Goal: Task Accomplishment & Management: Manage account settings

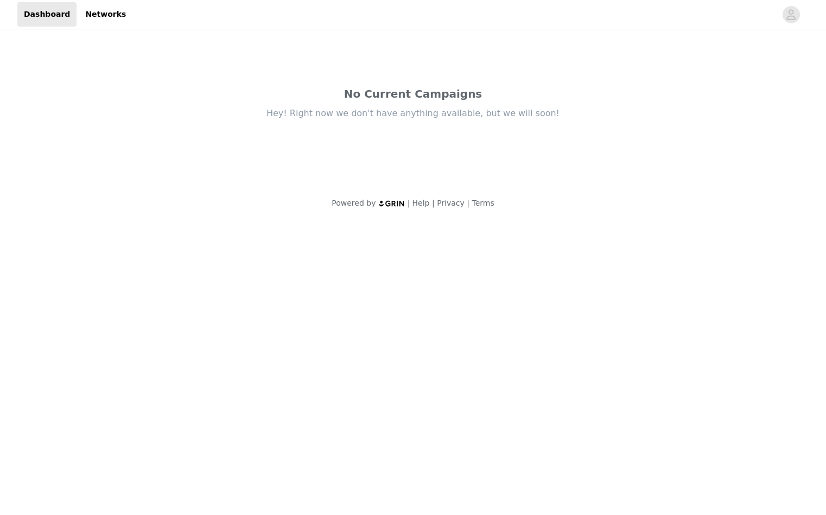
click at [391, 202] on img at bounding box center [391, 203] width 27 height 7
click at [798, 16] on span "button" at bounding box center [791, 14] width 17 height 17
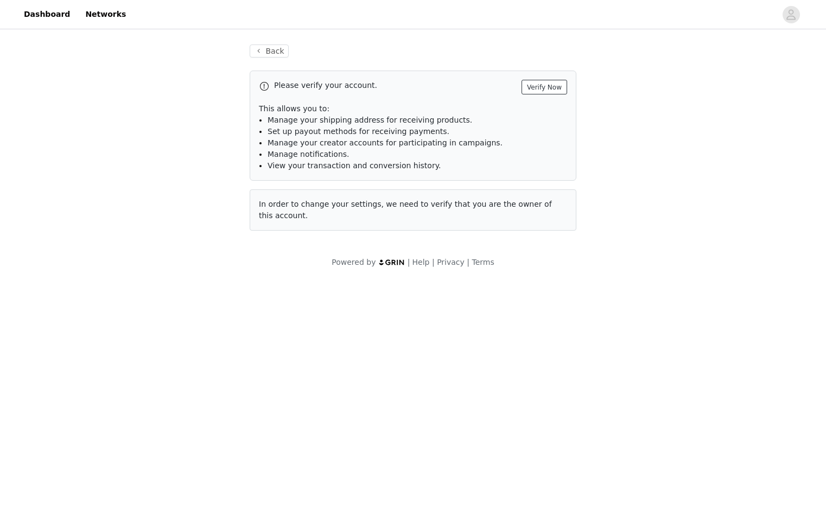
click at [548, 87] on button "Verify Now" at bounding box center [545, 87] width 46 height 15
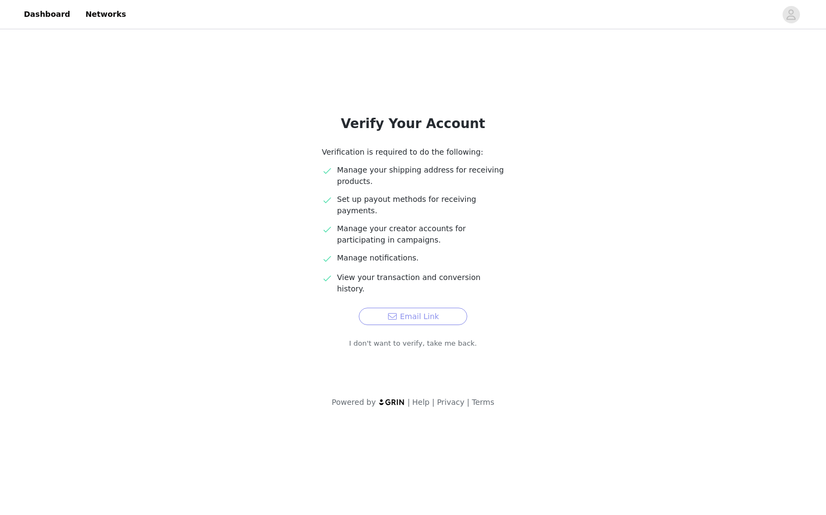
click at [415, 308] on button "Email Link" at bounding box center [413, 316] width 109 height 17
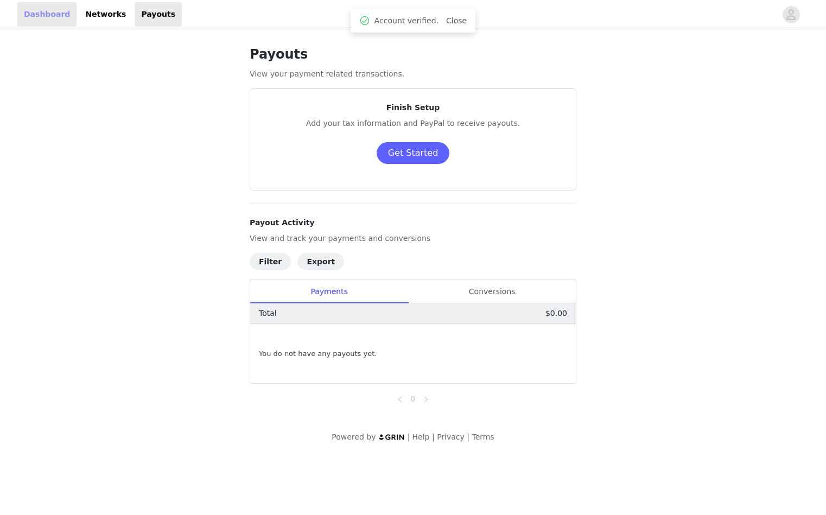
click at [51, 15] on link "Dashboard" at bounding box center [46, 14] width 59 height 24
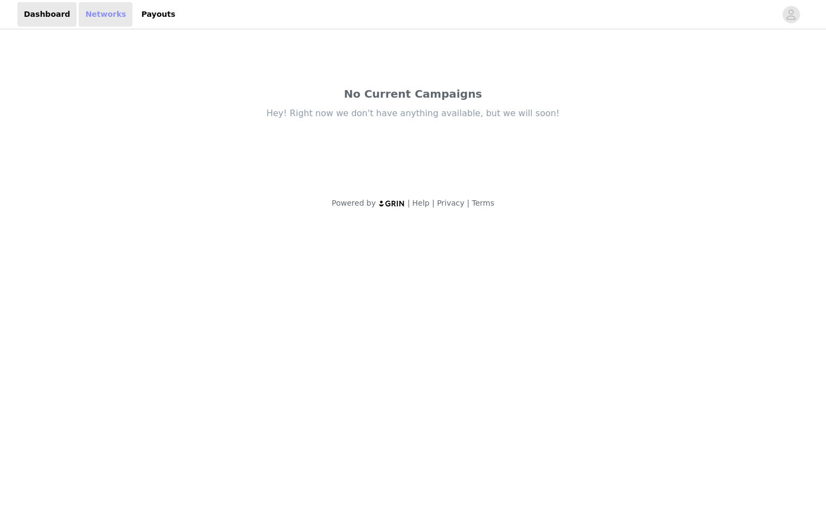
click at [92, 16] on link "Networks" at bounding box center [106, 14] width 54 height 24
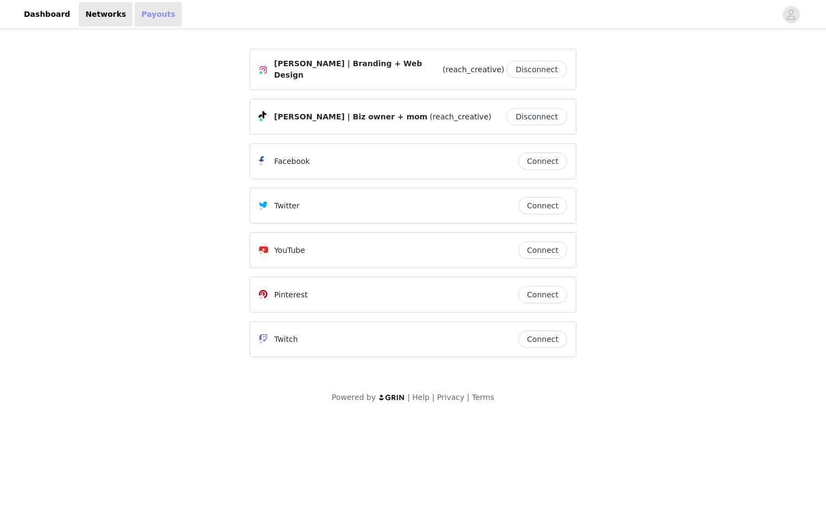
click at [147, 22] on link "Payouts" at bounding box center [158, 14] width 47 height 24
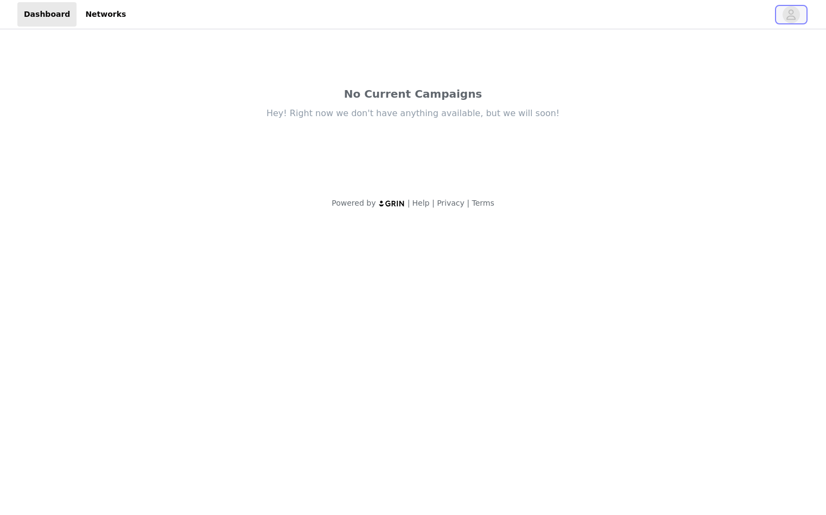
click at [783, 18] on button "button" at bounding box center [791, 14] width 30 height 17
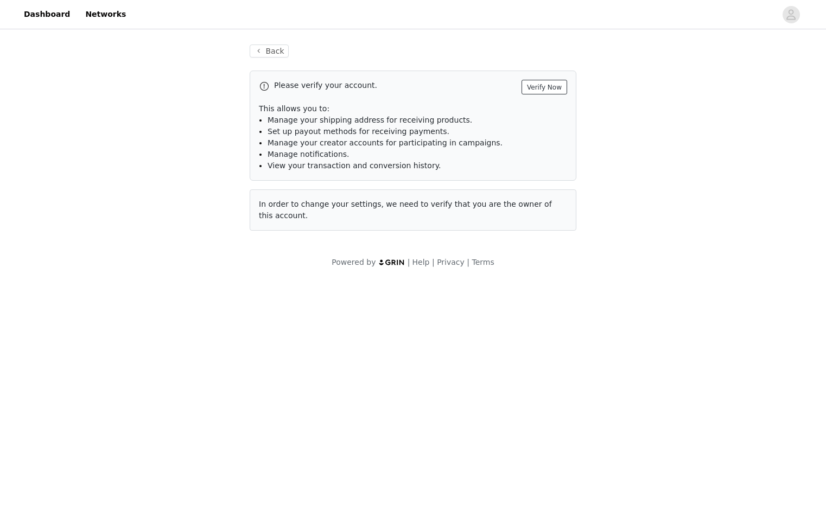
click at [550, 89] on button "Verify Now" at bounding box center [545, 87] width 46 height 15
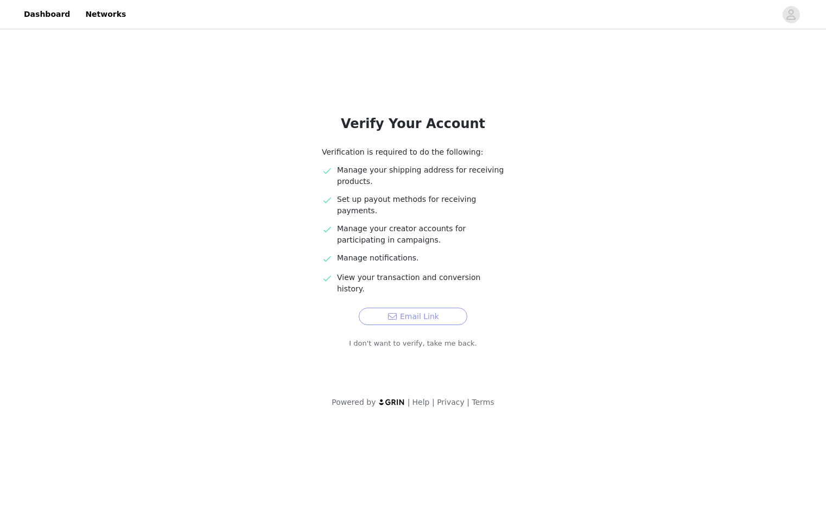
click at [395, 308] on button "Email Link" at bounding box center [413, 316] width 109 height 17
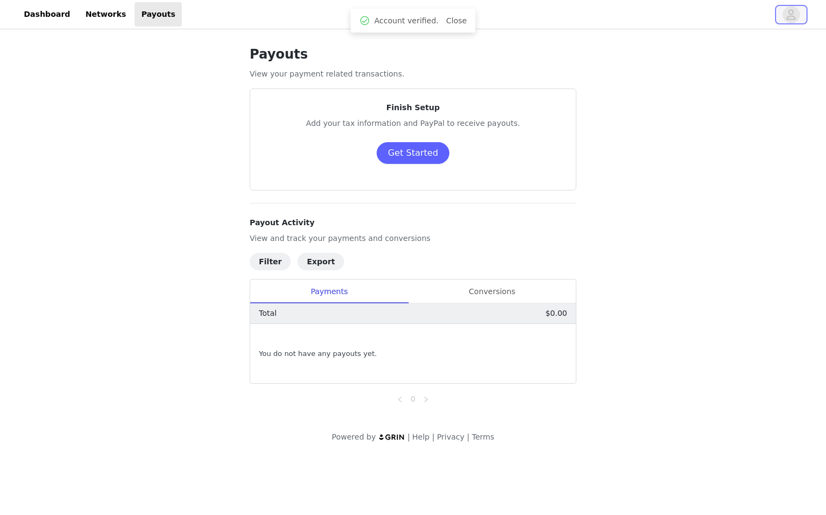
click at [798, 13] on span "button" at bounding box center [791, 14] width 17 height 17
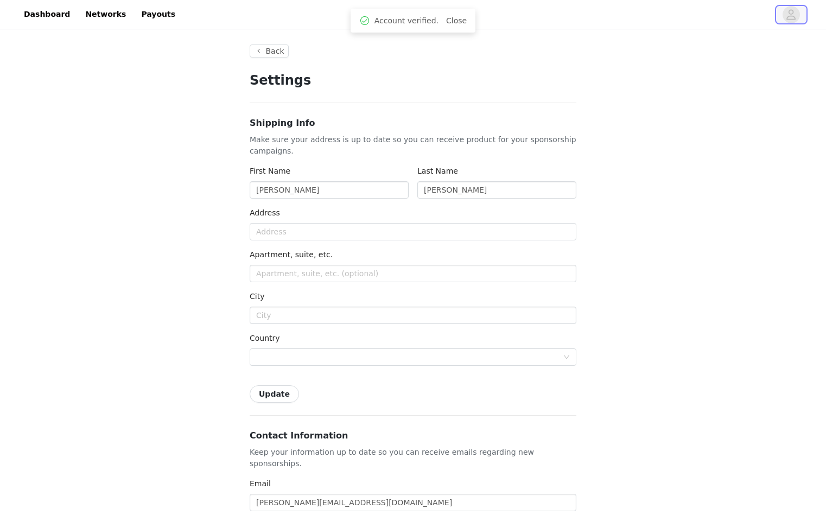
type input "+1 ([GEOGRAPHIC_DATA])"
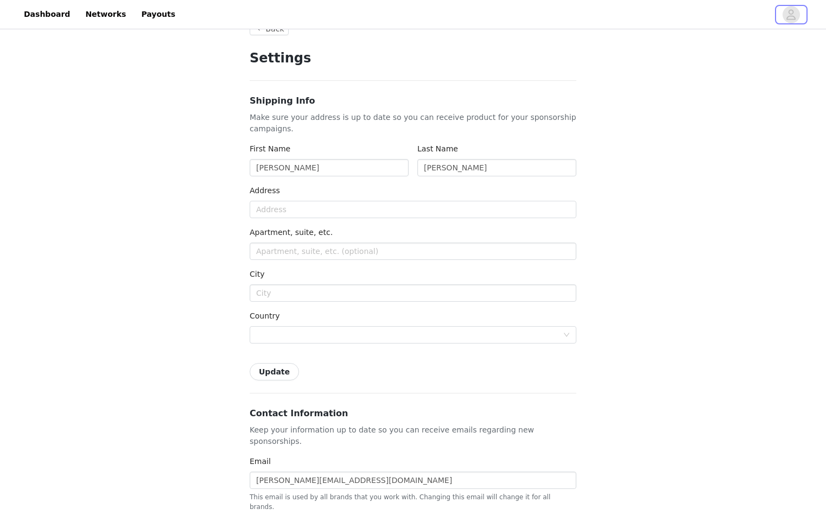
scroll to position [10, 0]
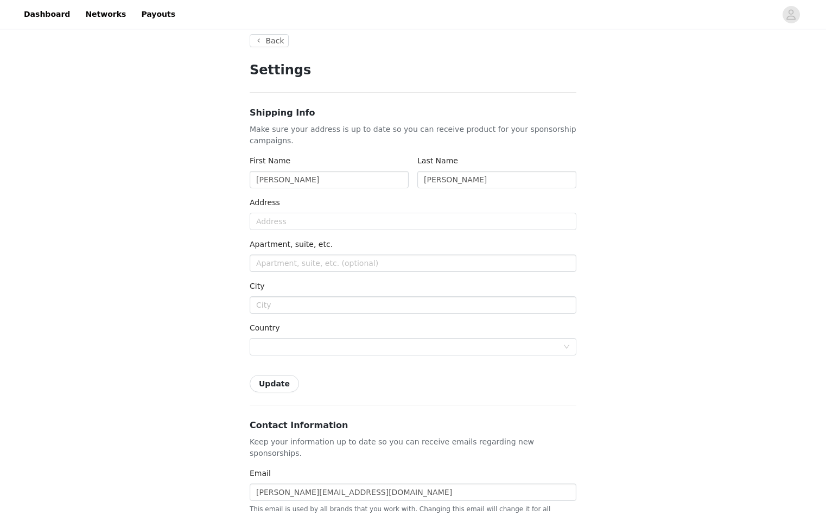
click at [293, 205] on div "Address" at bounding box center [413, 205] width 327 height 16
click at [285, 224] on input "text" at bounding box center [413, 221] width 327 height 17
type input "[STREET_ADDRESS]"
type input "Schenectady"
click at [283, 374] on div "Shipping Info Make sure your address is up to date so you can receive product f…" at bounding box center [413, 249] width 327 height 286
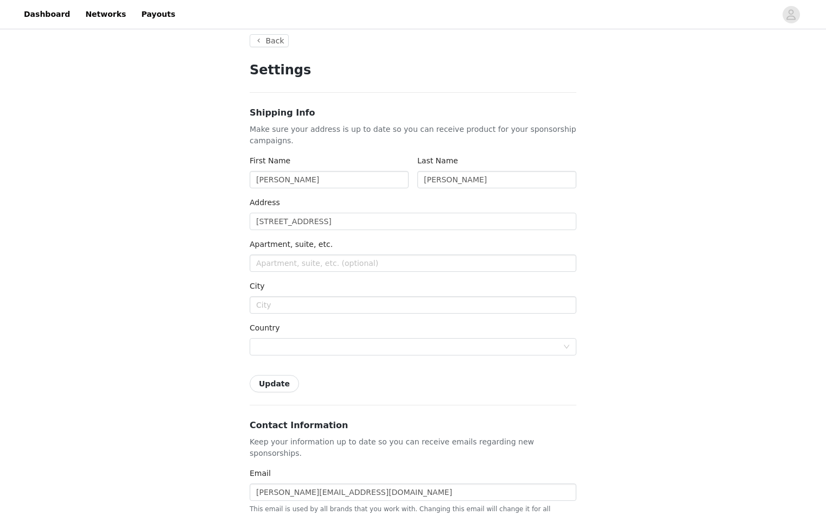
click at [270, 387] on button "Update" at bounding box center [274, 383] width 49 height 17
click at [308, 350] on div at bounding box center [409, 347] width 307 height 16
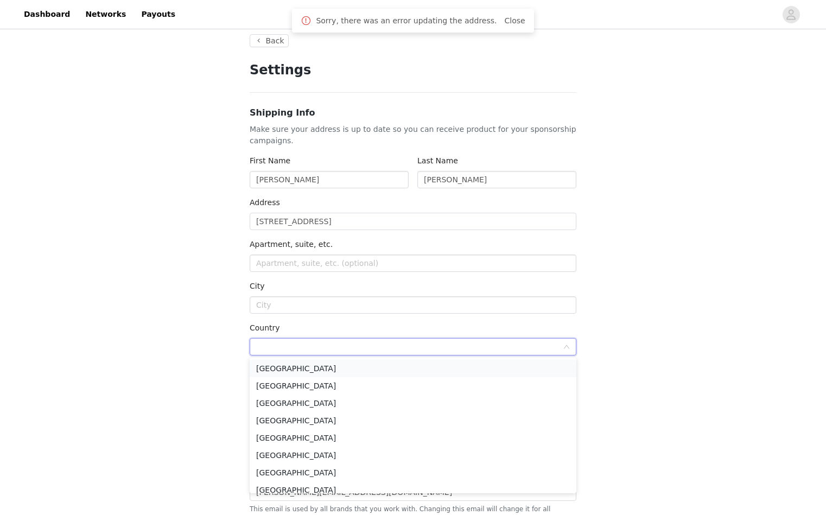
click at [298, 368] on li "[GEOGRAPHIC_DATA]" at bounding box center [413, 368] width 327 height 17
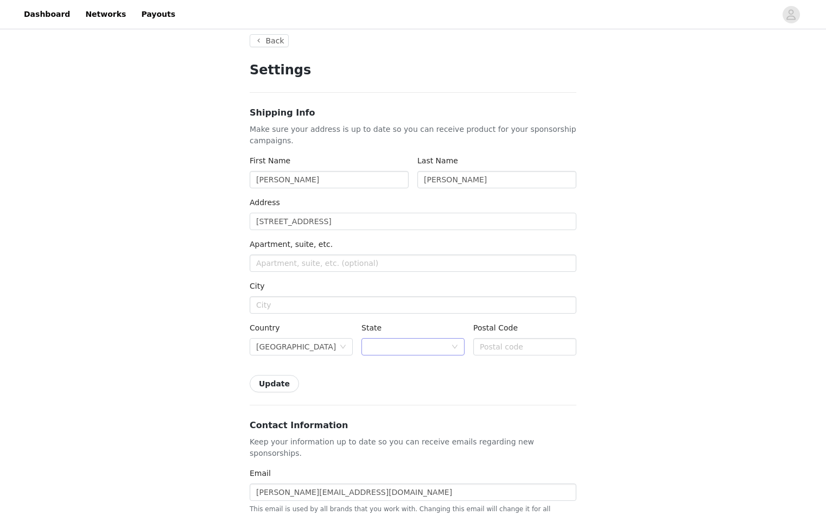
click at [447, 350] on div at bounding box center [409, 347] width 83 height 16
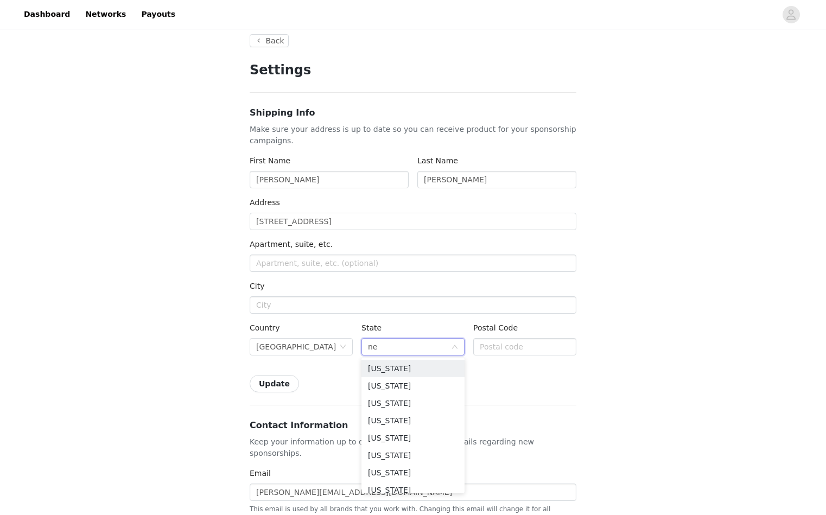
type input "new"
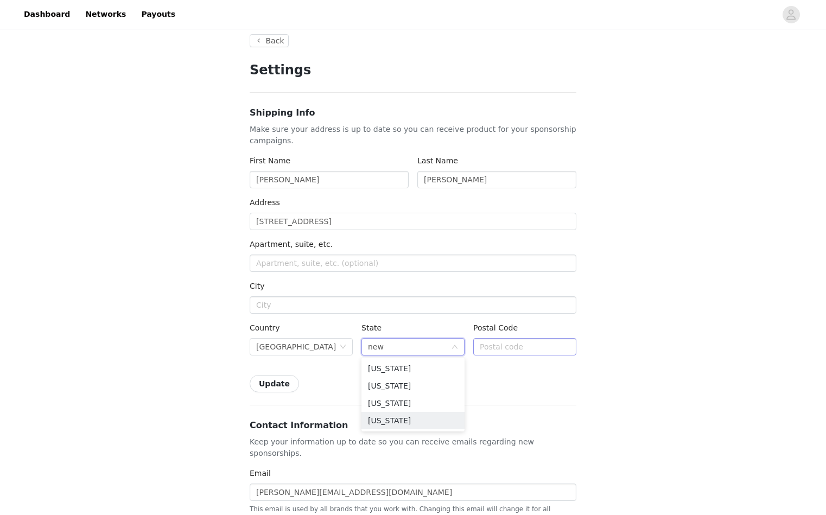
drag, startPoint x: 416, startPoint y: 416, endPoint x: 495, endPoint y: 339, distance: 110.6
click at [416, 416] on li "[US_STATE]" at bounding box center [413, 420] width 103 height 17
click at [491, 348] on input "text" at bounding box center [524, 346] width 103 height 17
type input "12309"
click at [267, 381] on button "Update" at bounding box center [274, 383] width 49 height 17
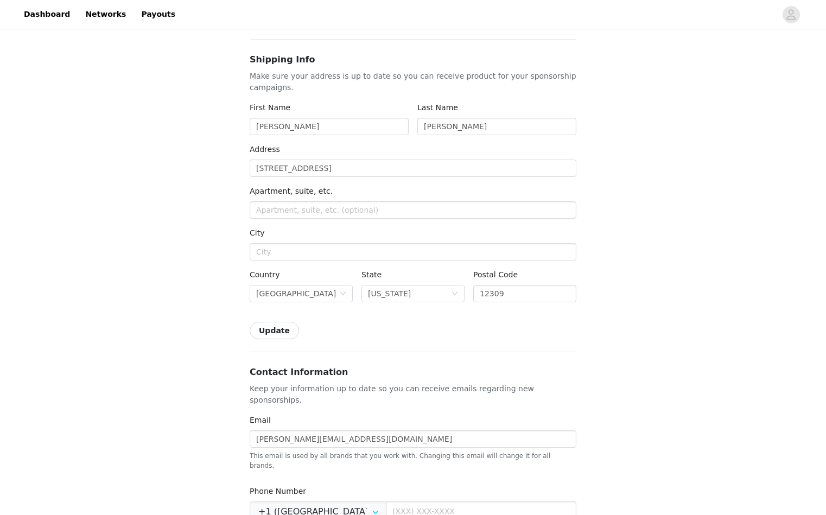
scroll to position [0, 0]
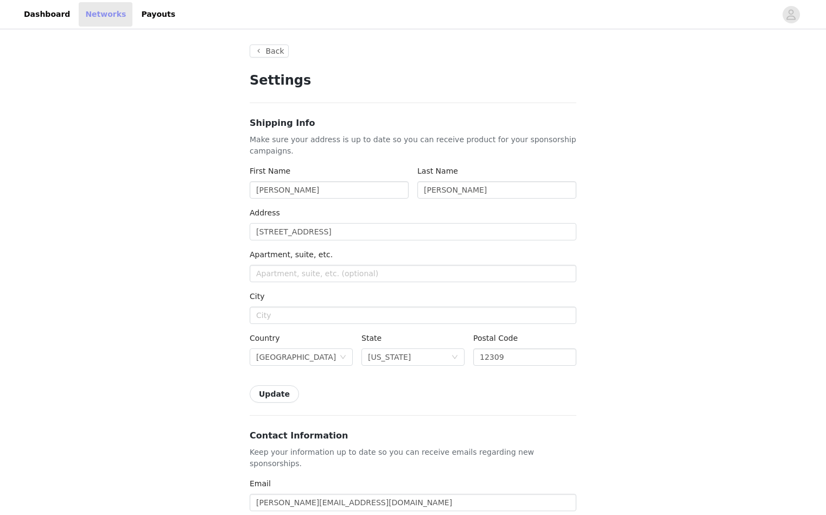
click at [96, 20] on link "Networks" at bounding box center [106, 14] width 54 height 24
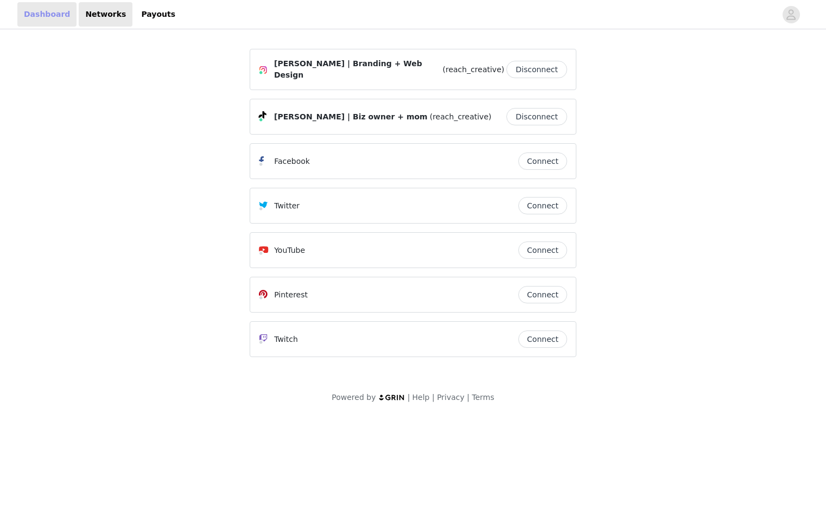
click at [60, 20] on link "Dashboard" at bounding box center [46, 14] width 59 height 24
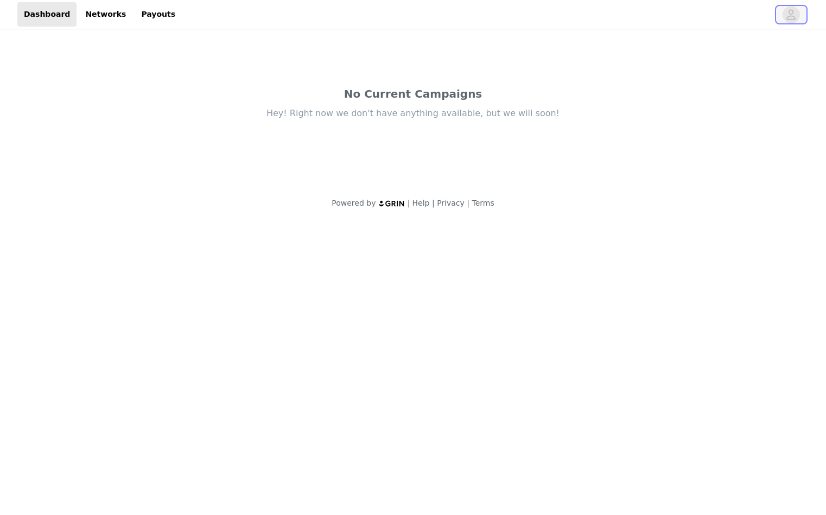
click at [784, 11] on span "button" at bounding box center [791, 14] width 17 height 17
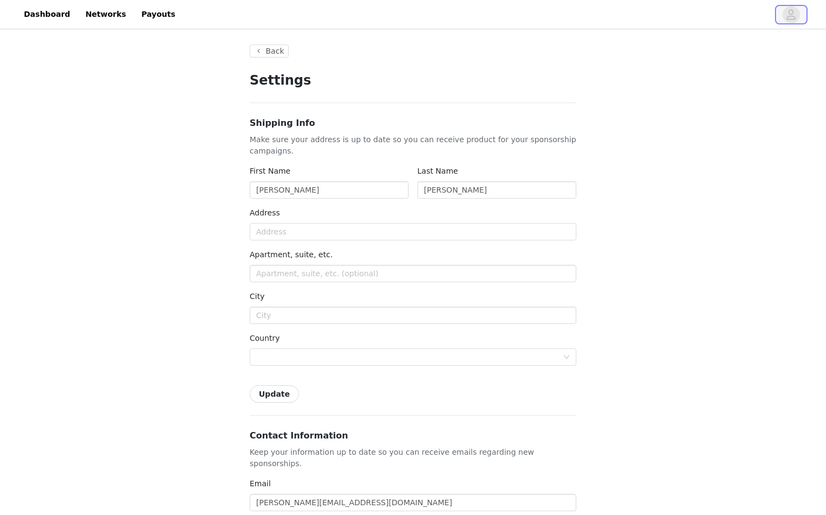
click at [791, 10] on icon "avatar" at bounding box center [791, 14] width 9 height 10
click at [271, 46] on button "Back" at bounding box center [269, 51] width 39 height 13
click at [273, 52] on button "Back" at bounding box center [269, 51] width 39 height 13
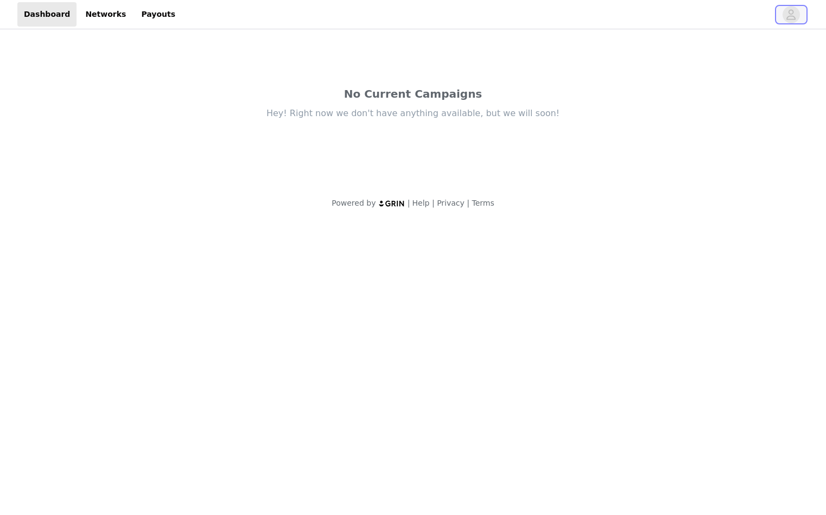
click at [785, 12] on span "button" at bounding box center [791, 14] width 17 height 17
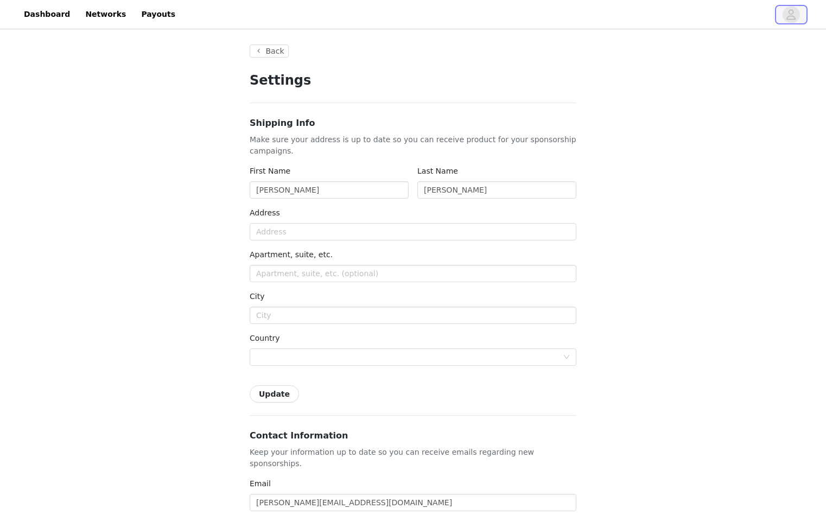
type input "+1 ([GEOGRAPHIC_DATA])"
